Goal: Task Accomplishment & Management: Use online tool/utility

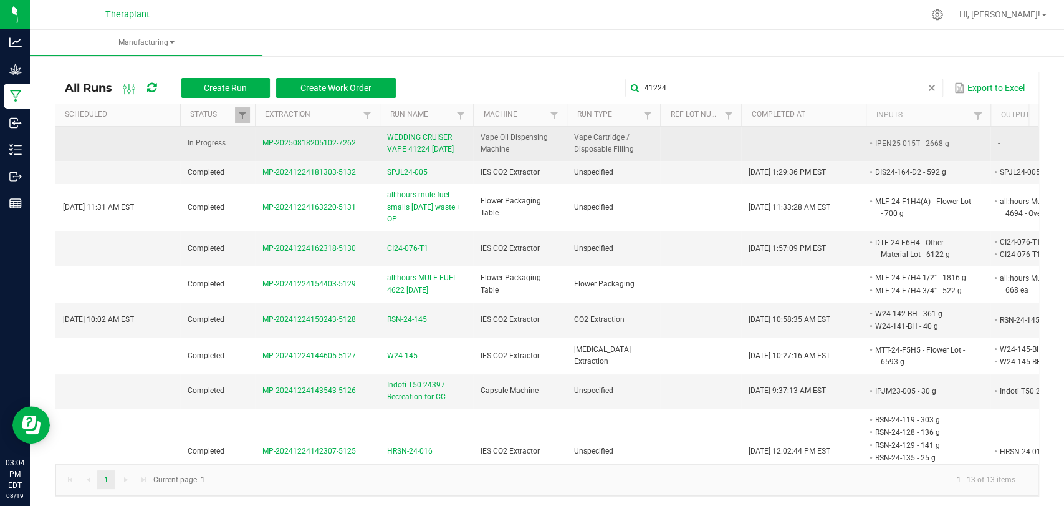
type input "41224"
click at [418, 147] on span "WEDDING CRUISER VAPE 41224 [DATE]" at bounding box center [426, 144] width 79 height 24
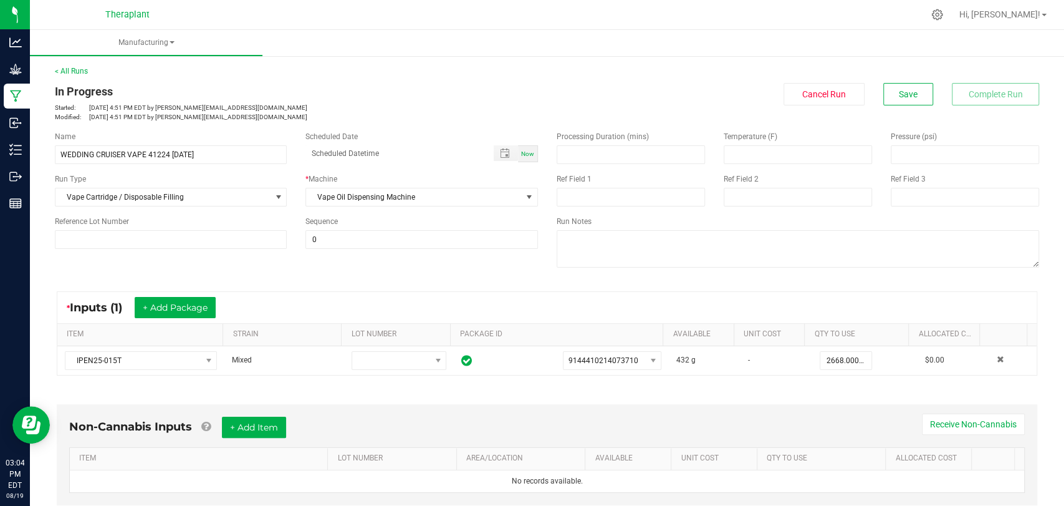
scroll to position [252, 0]
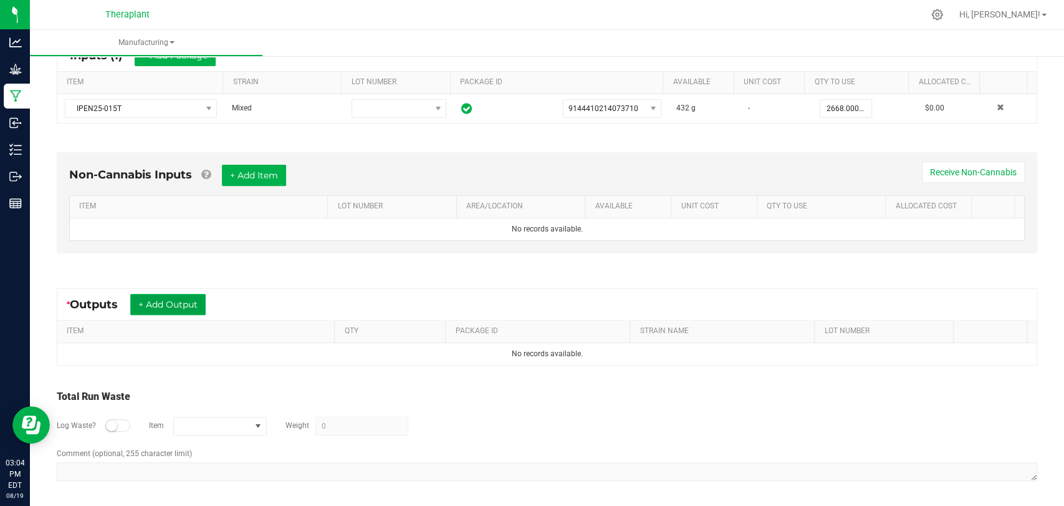
click at [191, 301] on button "+ Add Output" at bounding box center [167, 304] width 75 height 21
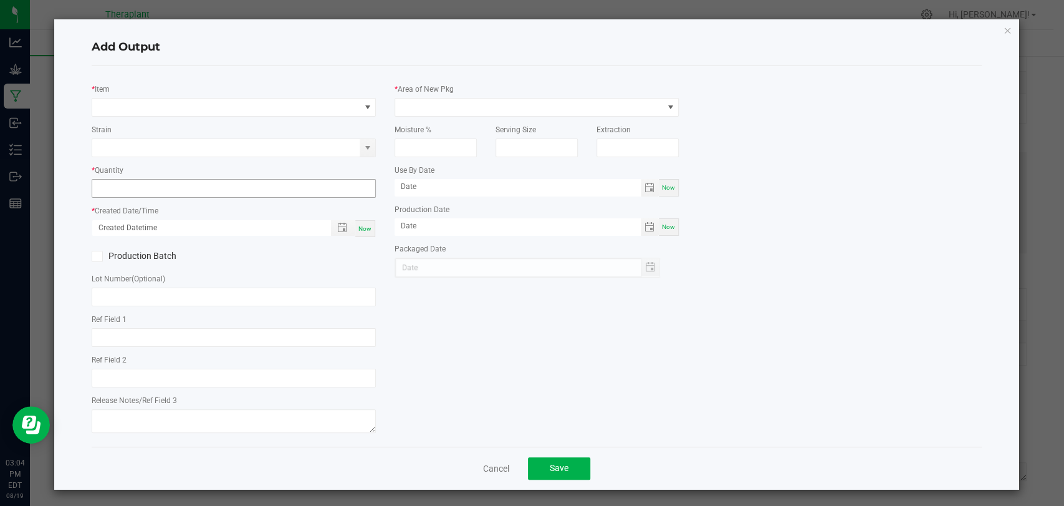
type input "WDC x MTT x Purple Urkel"
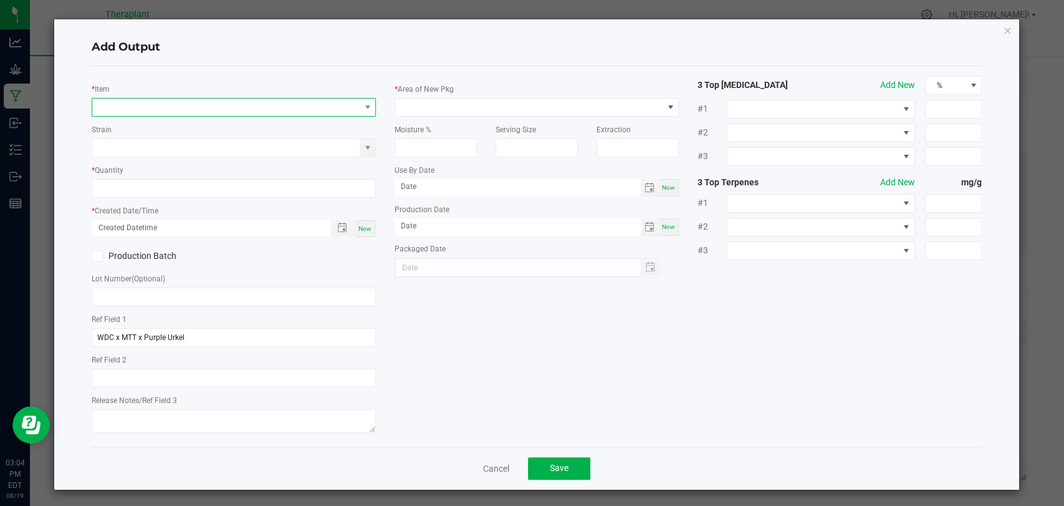
click at [247, 107] on span "NO DATA FOUND" at bounding box center [225, 107] width 267 height 17
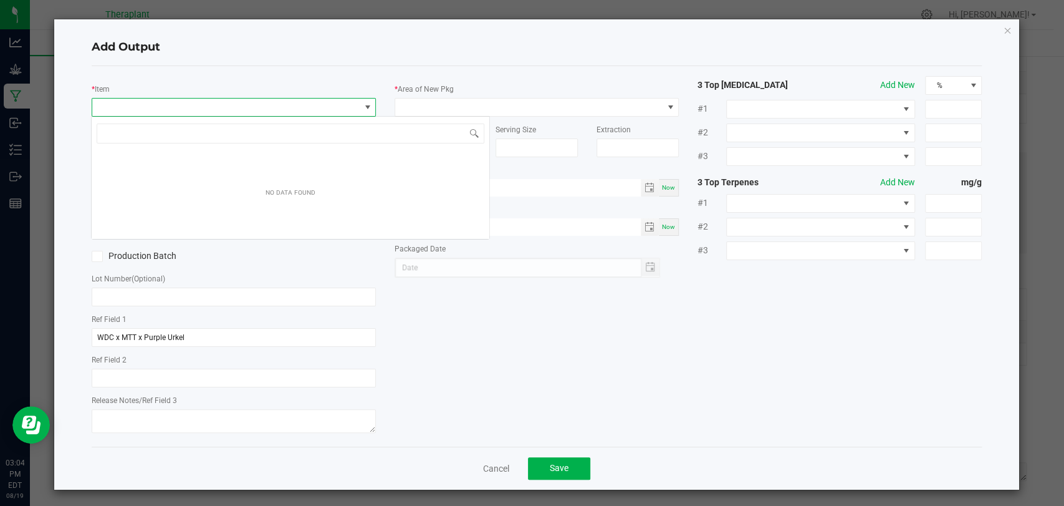
scroll to position [18, 281]
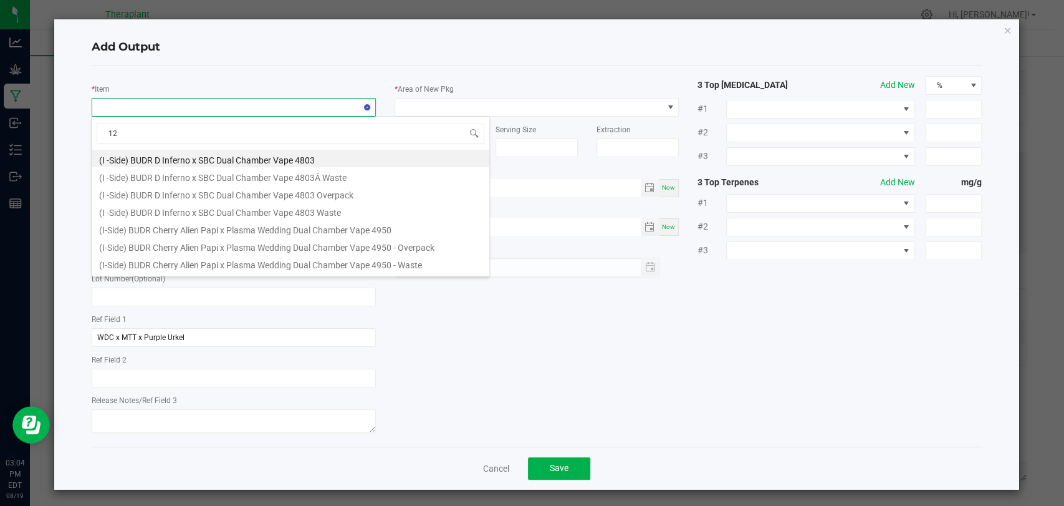
type input "1"
type input "41224"
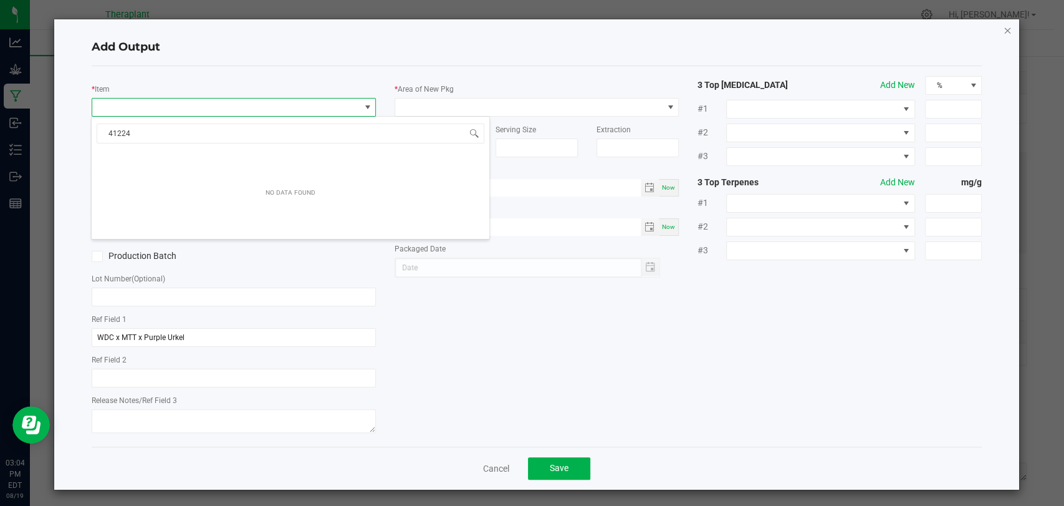
click at [1003, 27] on icon "button" at bounding box center [1007, 29] width 9 height 15
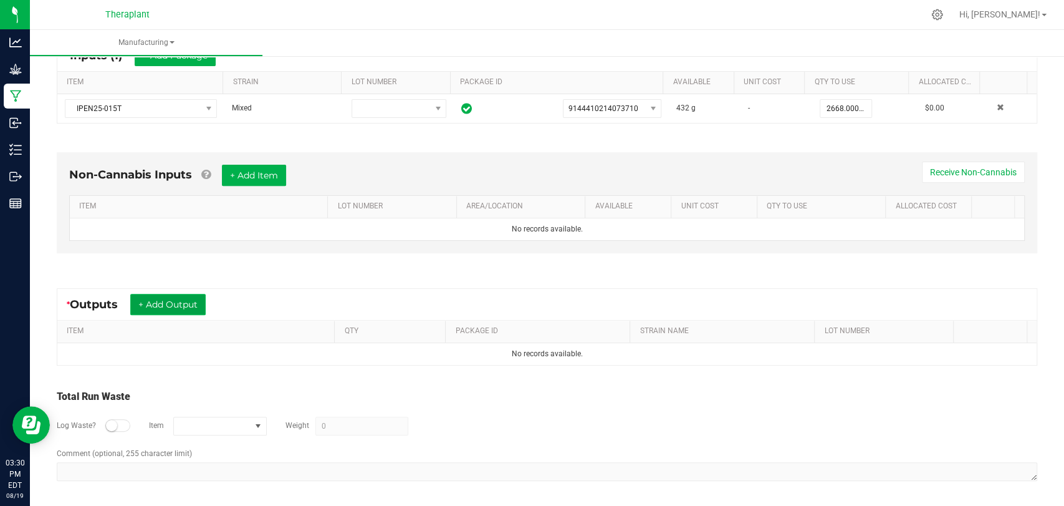
click at [165, 294] on button "+ Add Output" at bounding box center [167, 304] width 75 height 21
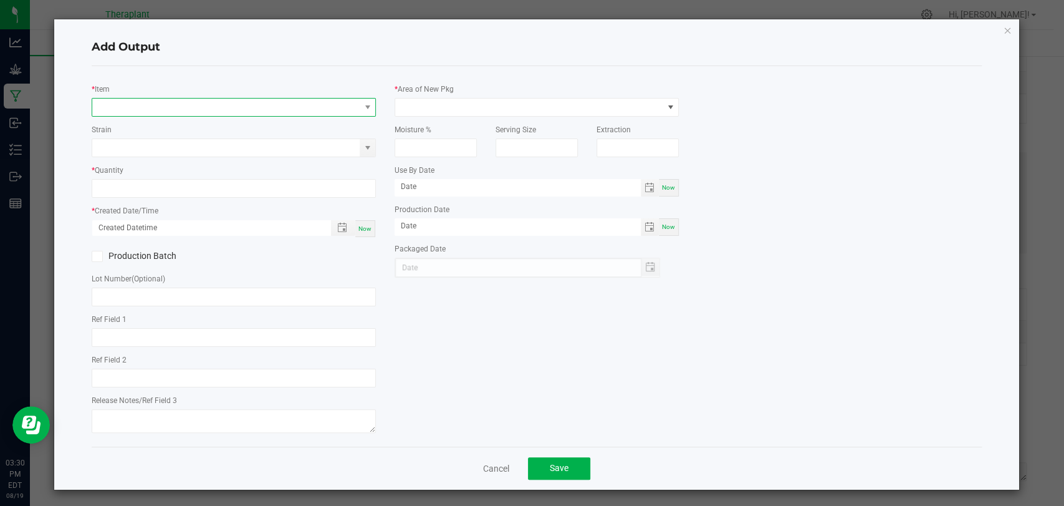
click at [175, 102] on span "NO DATA FOUND" at bounding box center [225, 107] width 267 height 17
type input "WDC x MTT x Purple Urkel"
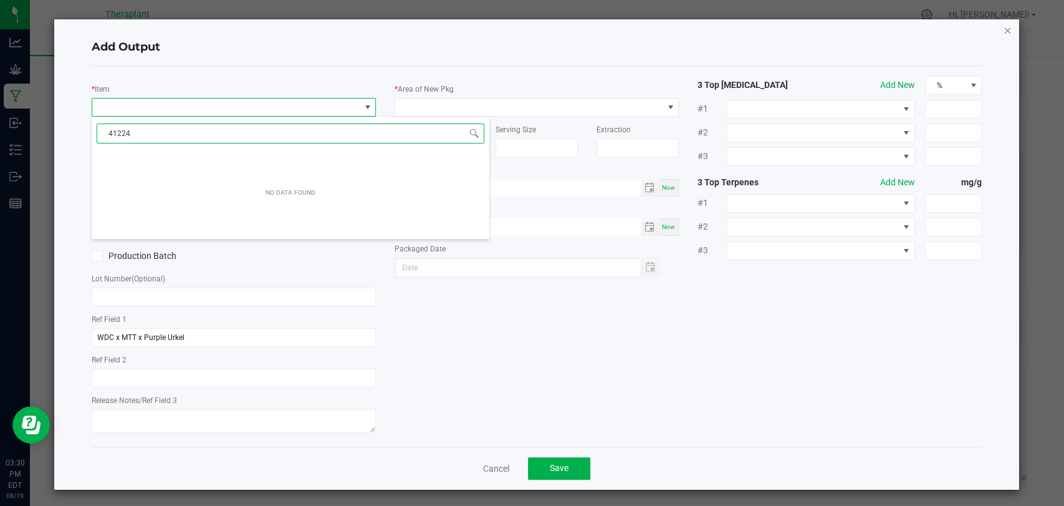
type input "41224"
click at [1003, 26] on icon "button" at bounding box center [1007, 29] width 9 height 15
